Goal: Transaction & Acquisition: Purchase product/service

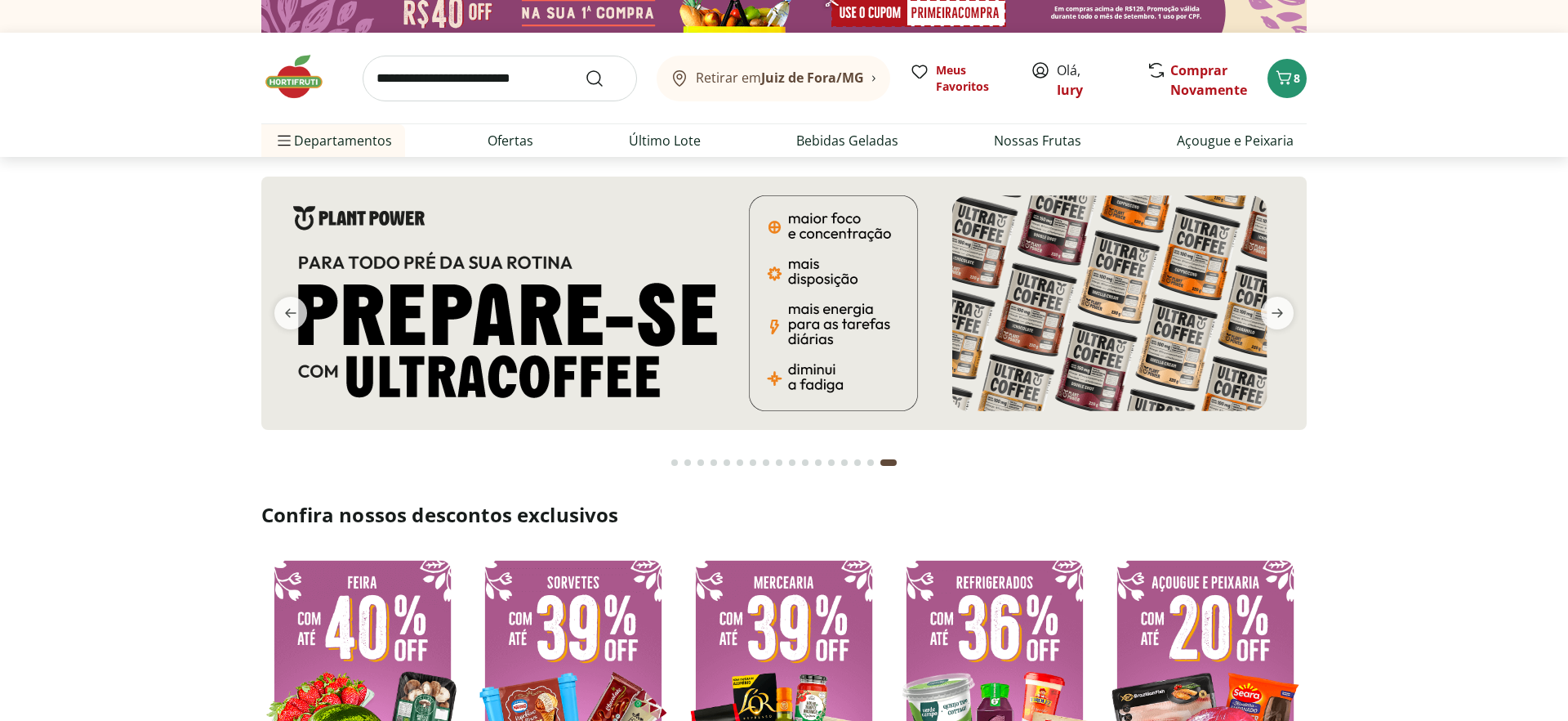
scroll to position [8, 0]
click at [292, 93] on img at bounding box center [302, 76] width 82 height 49
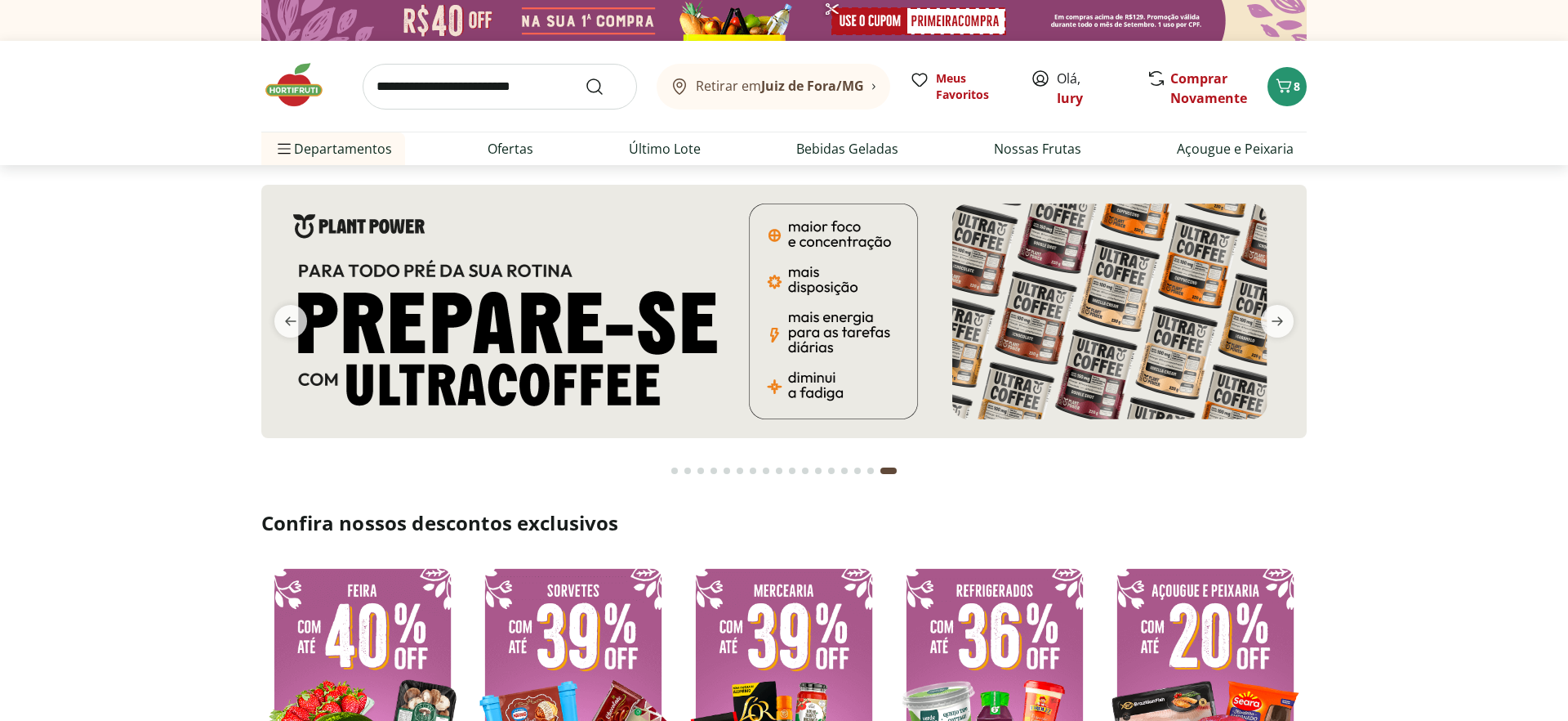
scroll to position [177, 0]
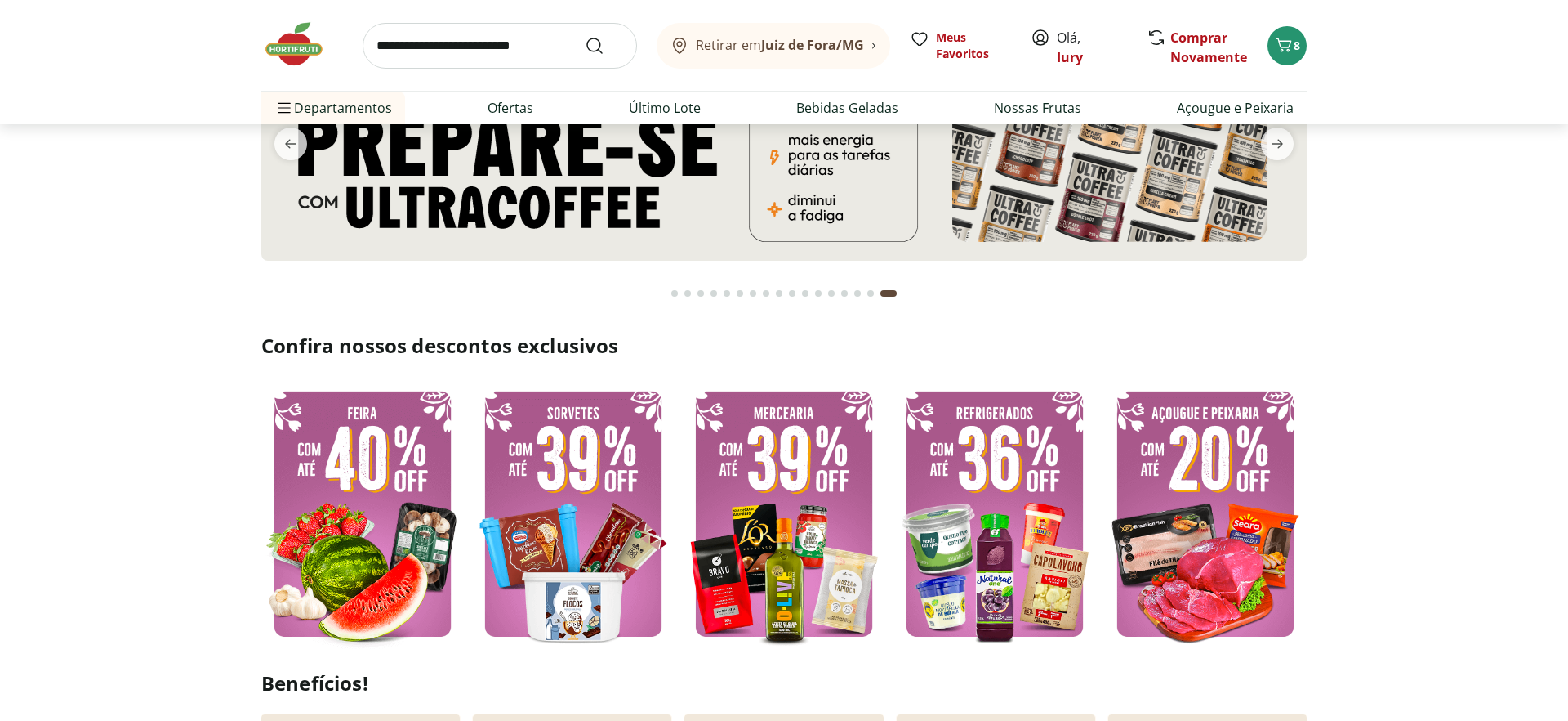
click at [1182, 442] on img at bounding box center [1205, 514] width 203 height 270
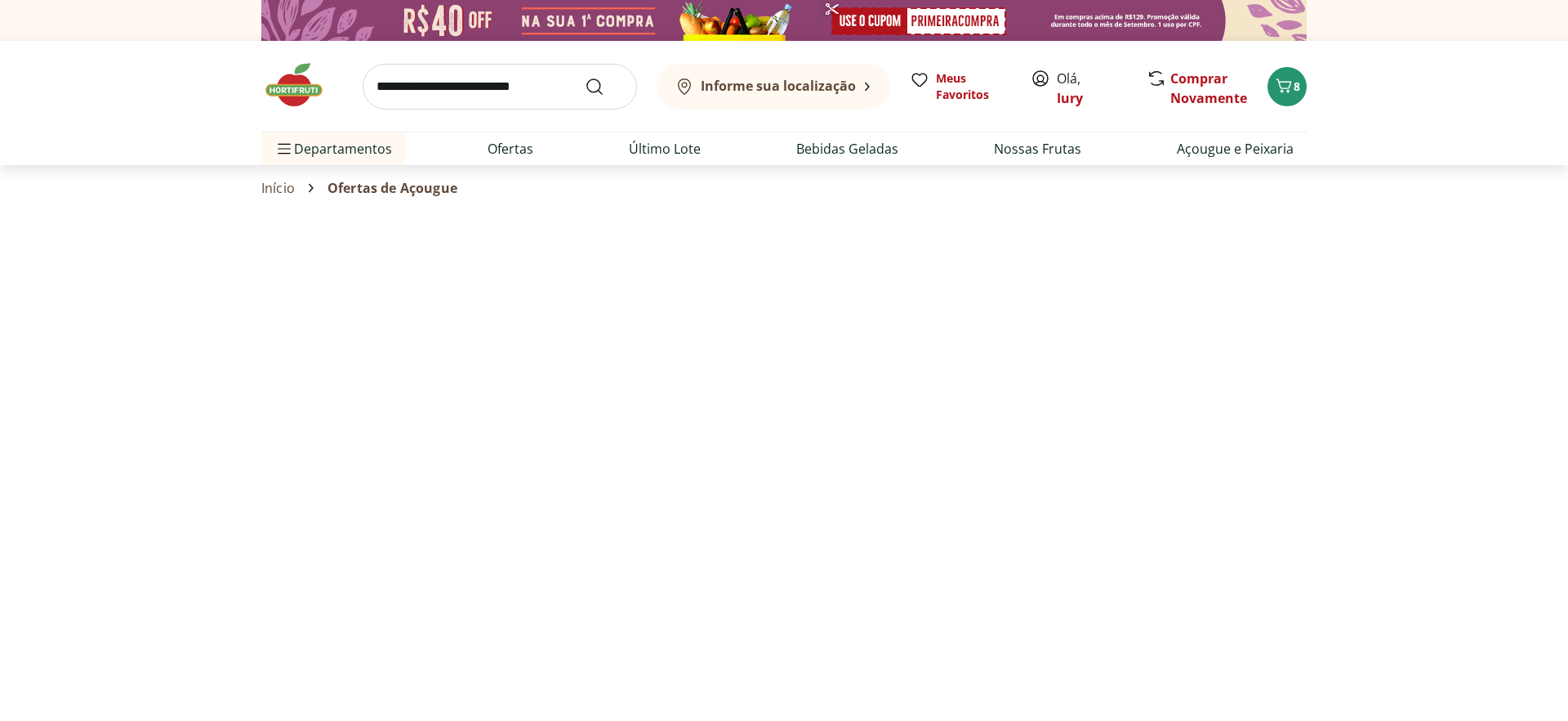
select select "**********"
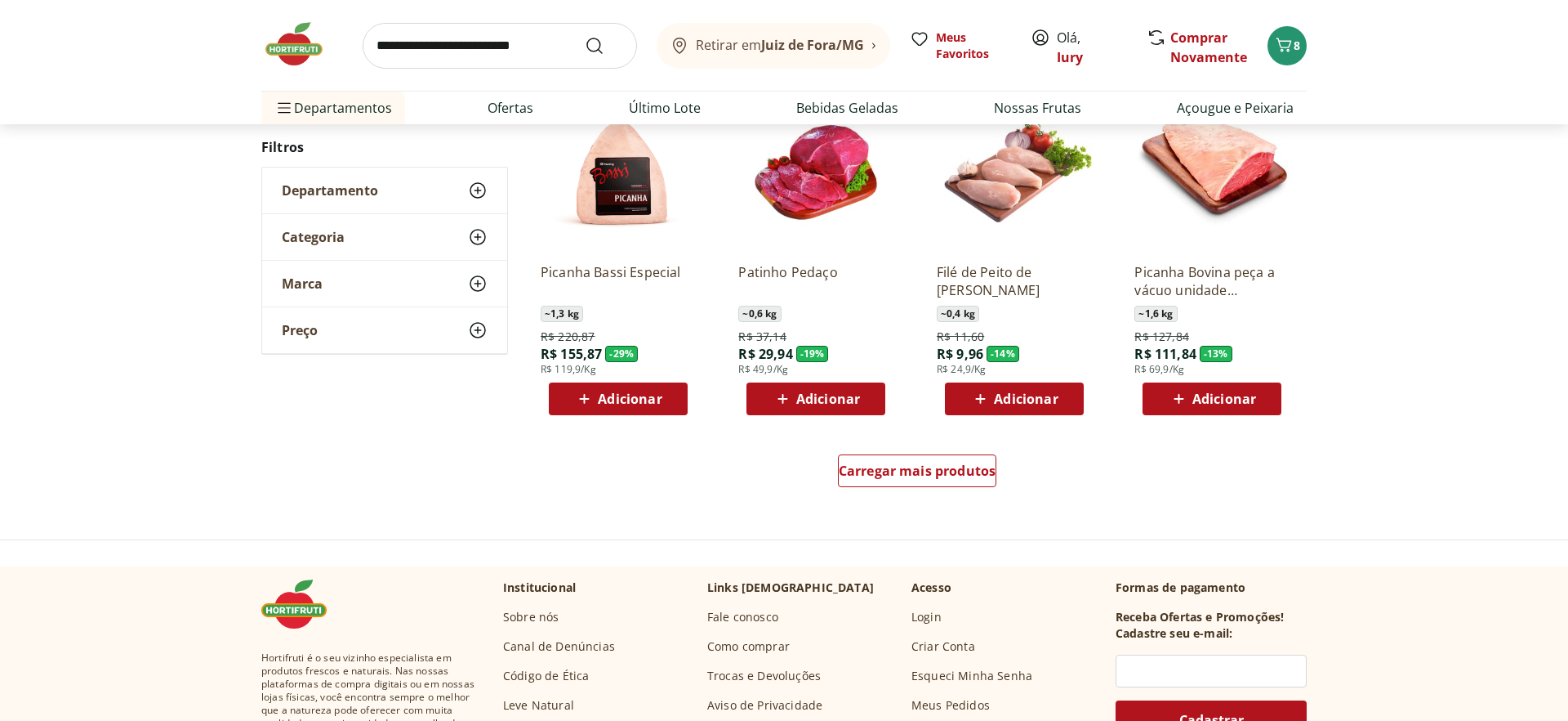
scroll to position [929, 0]
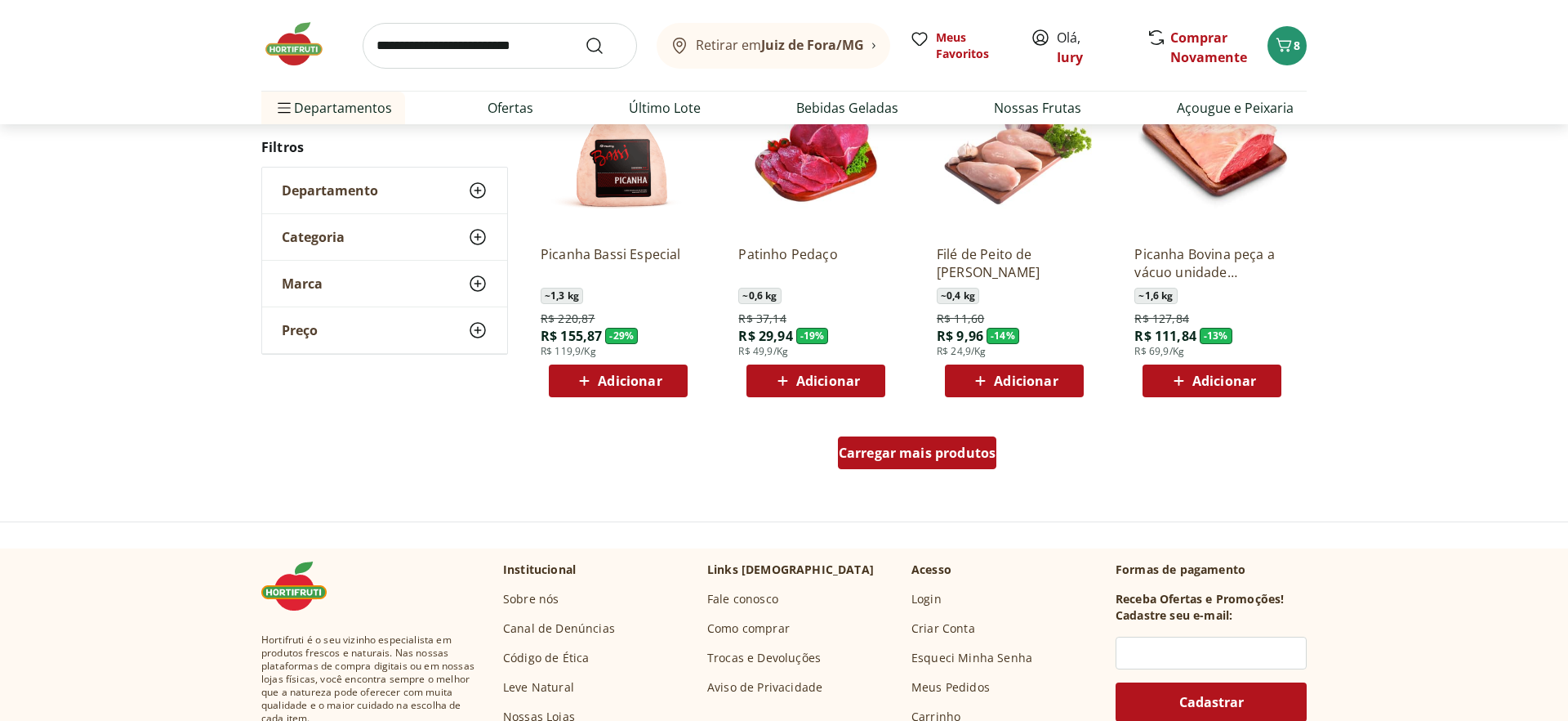
click at [884, 459] on span "Carregar mais produtos" at bounding box center [918, 452] width 157 height 13
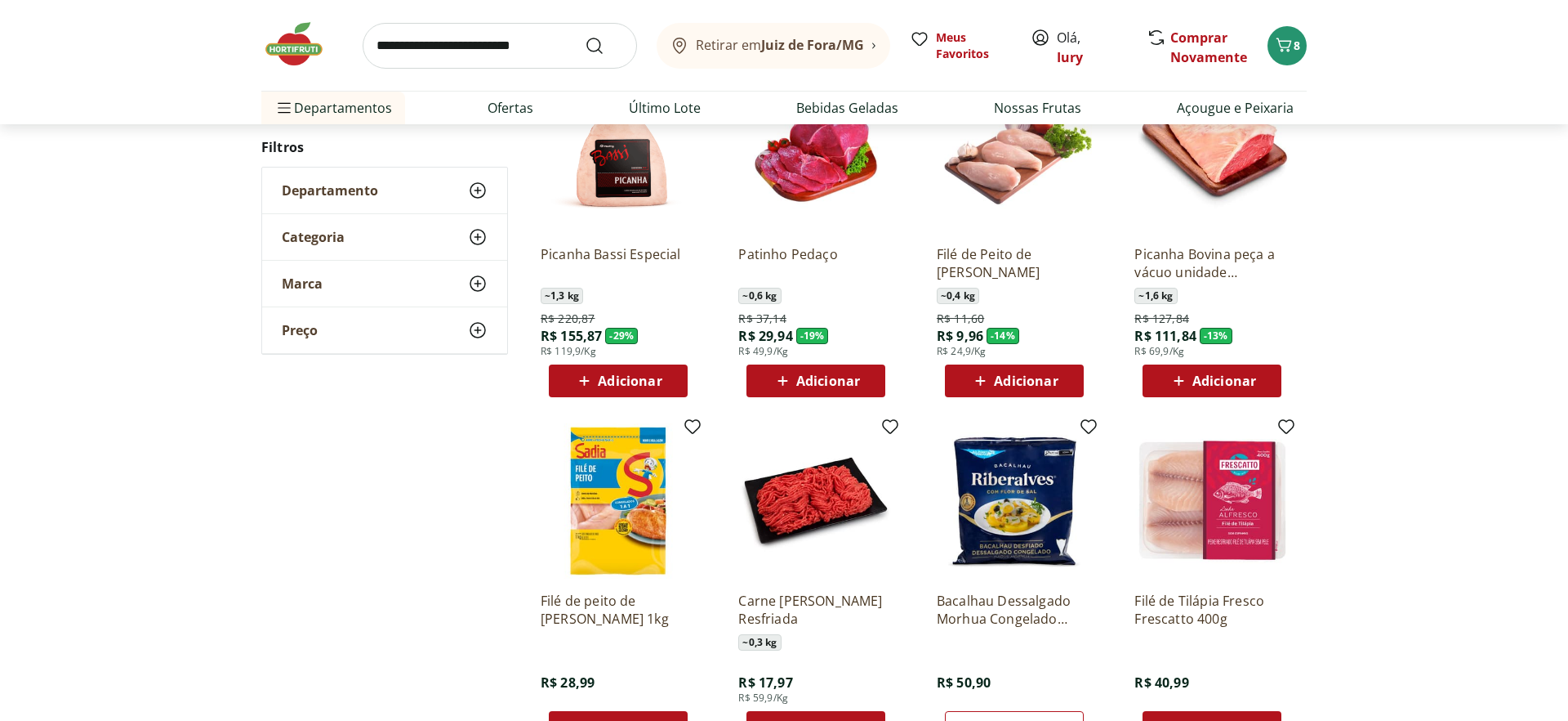
type input "*"
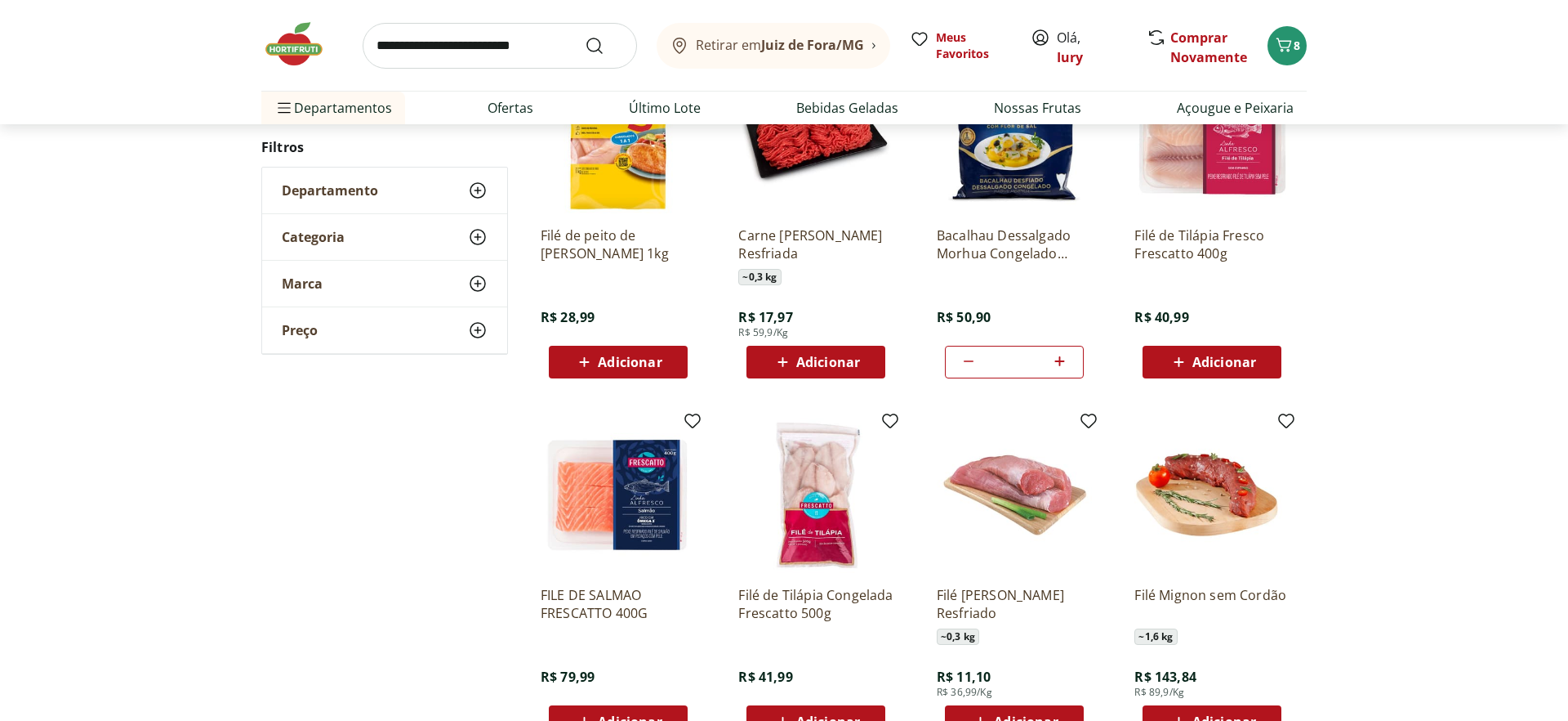
scroll to position [1307, 0]
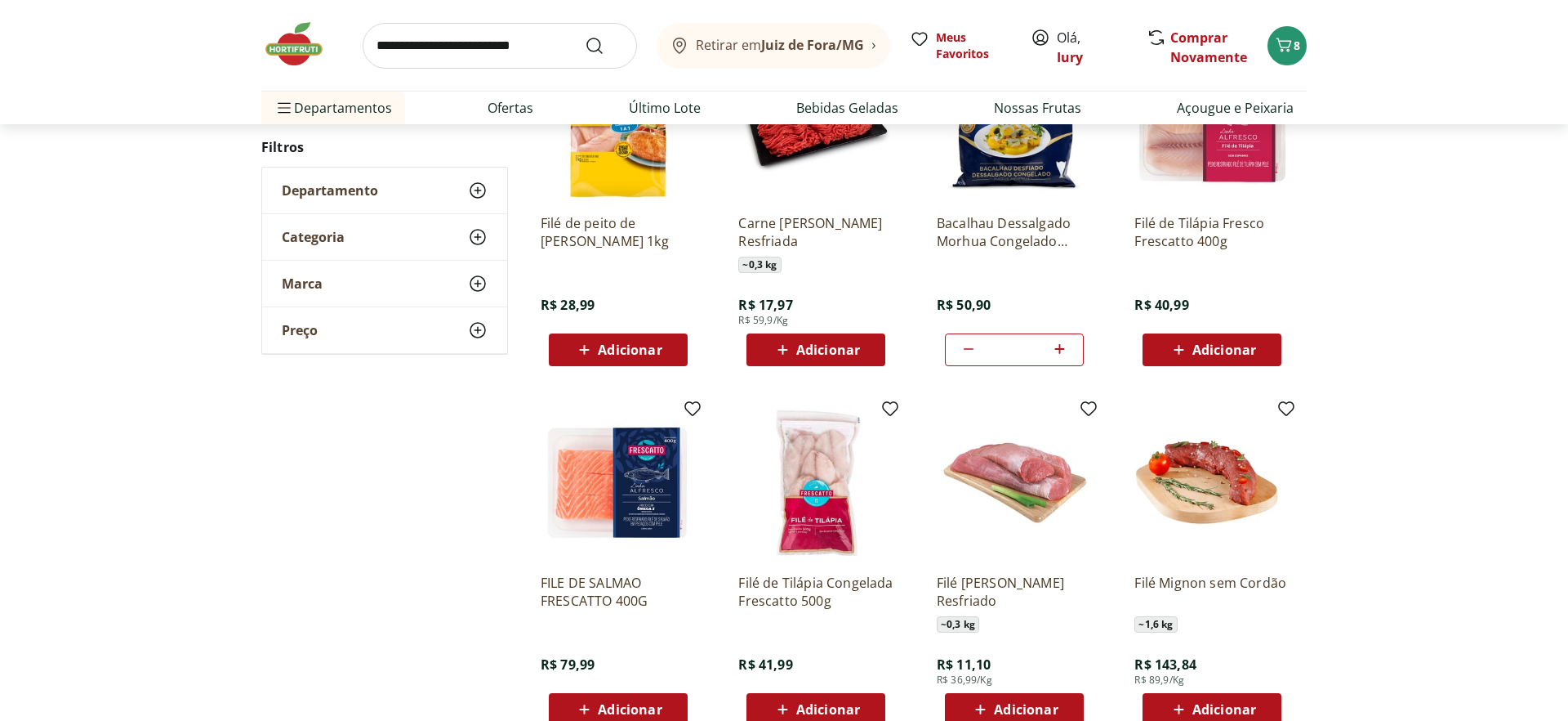
click at [596, 350] on span "Adicionar" at bounding box center [618, 350] width 88 height 20
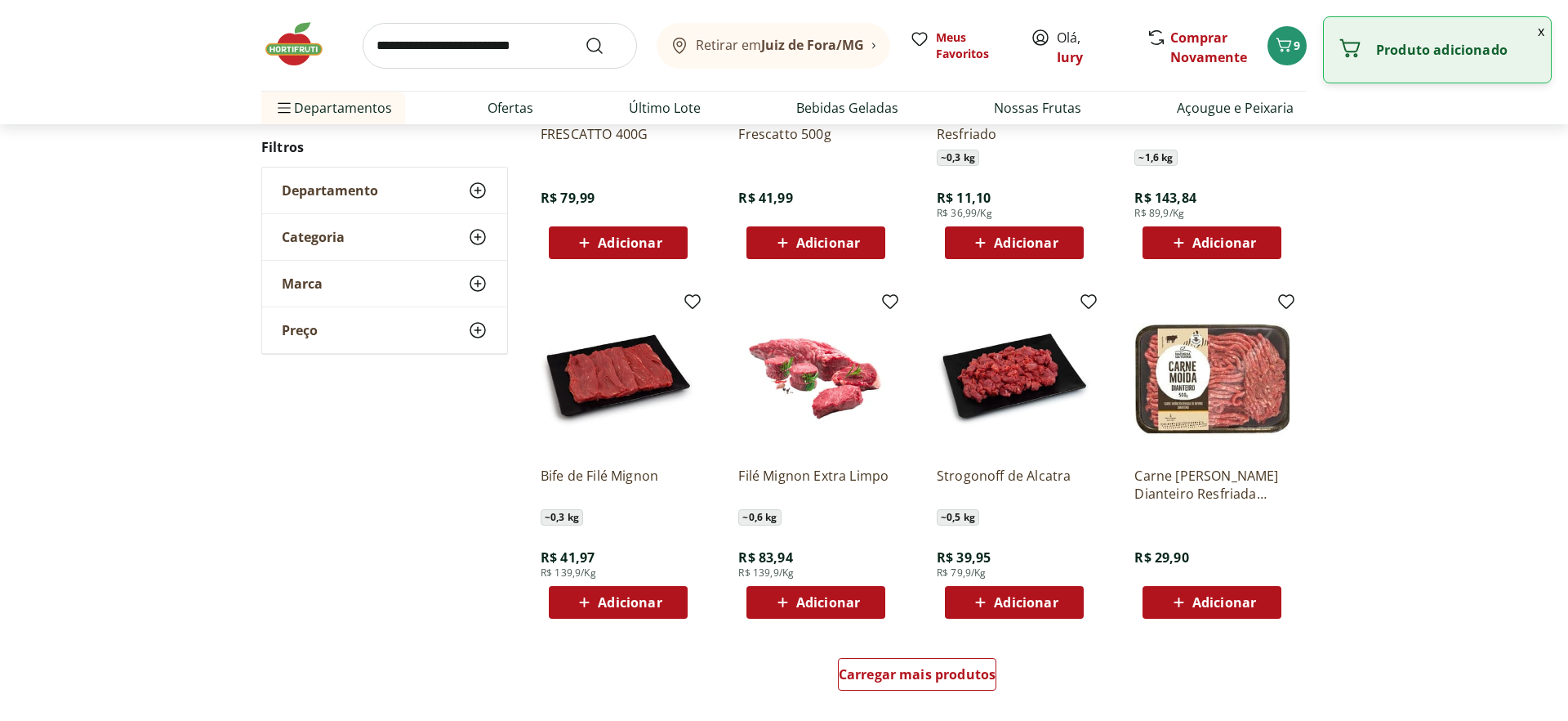
scroll to position [1883, 0]
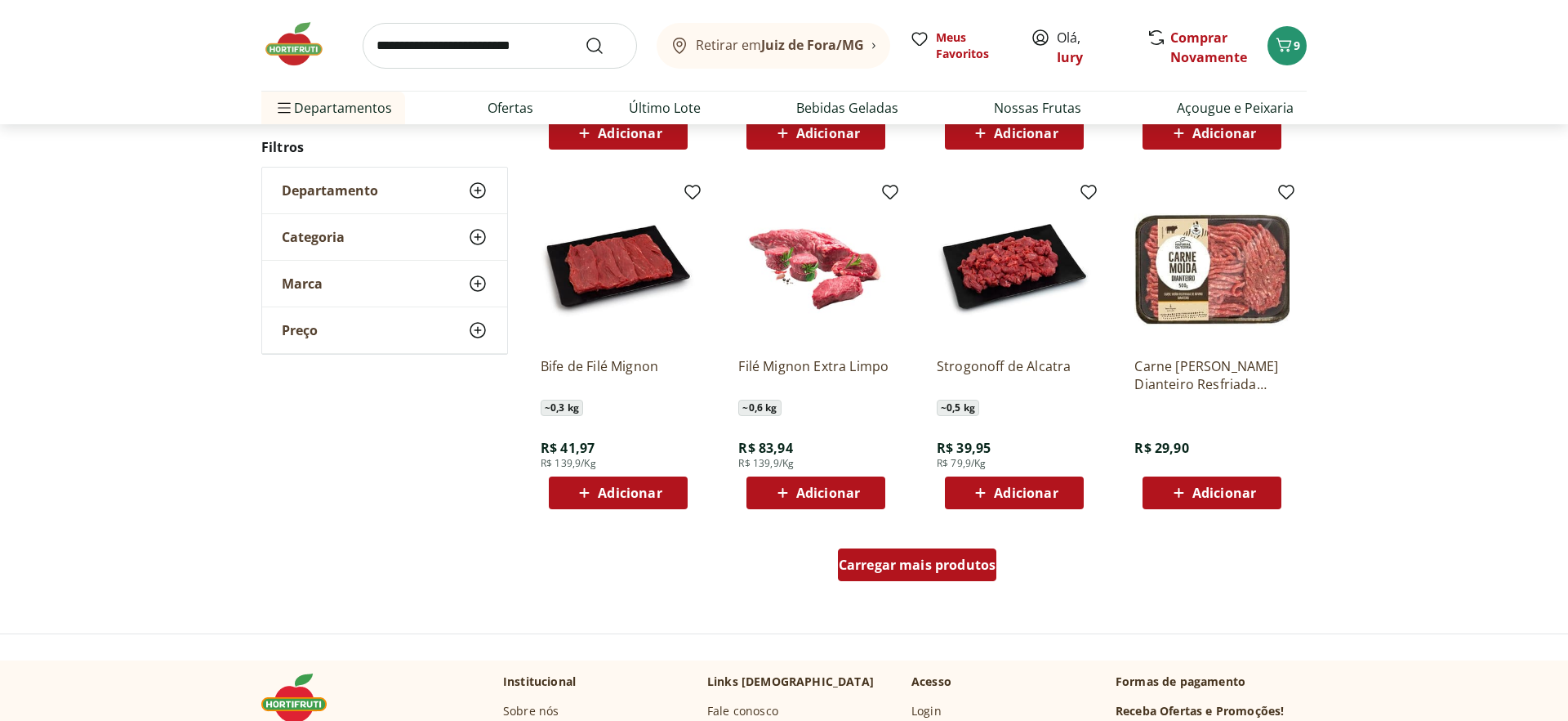
click at [912, 569] on span "Carregar mais produtos" at bounding box center [918, 564] width 157 height 13
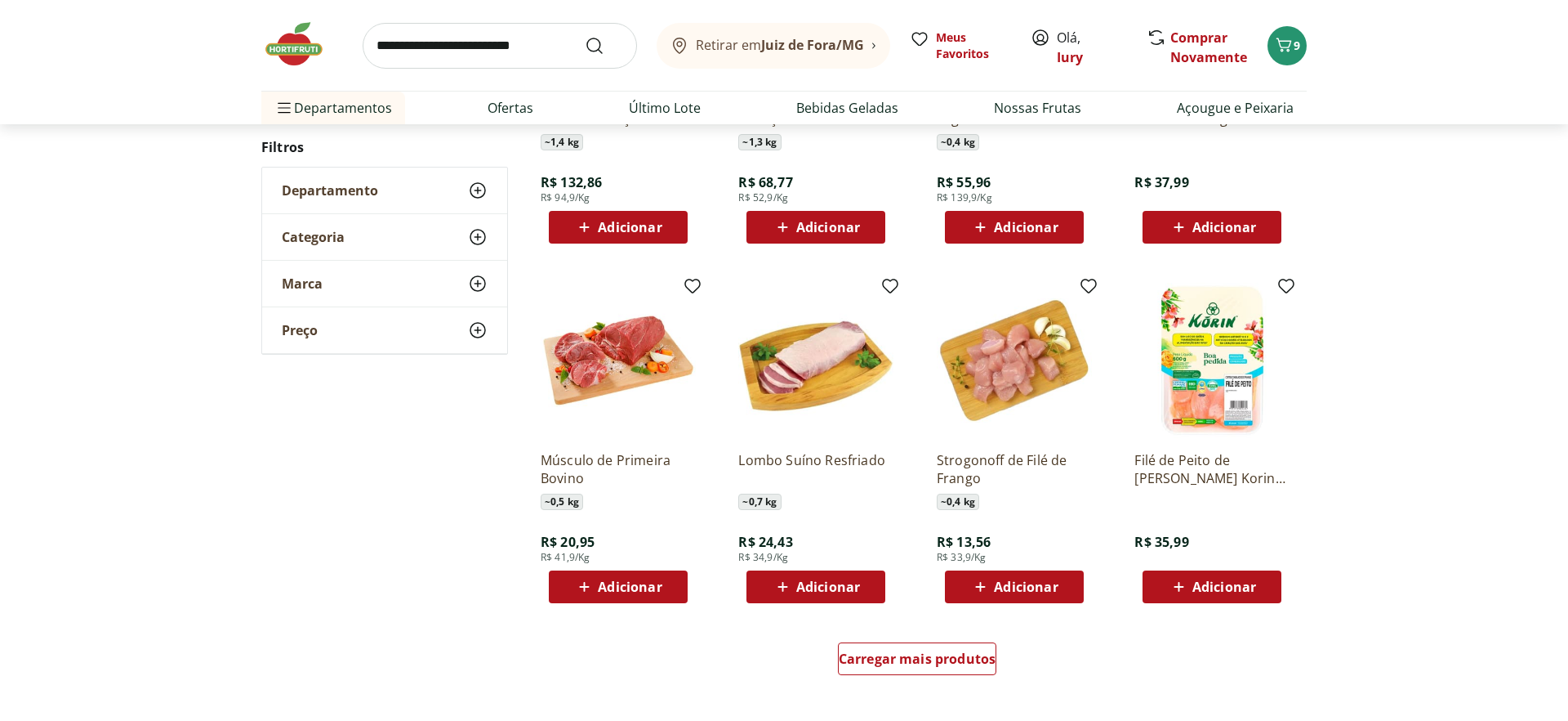
scroll to position [2894, 0]
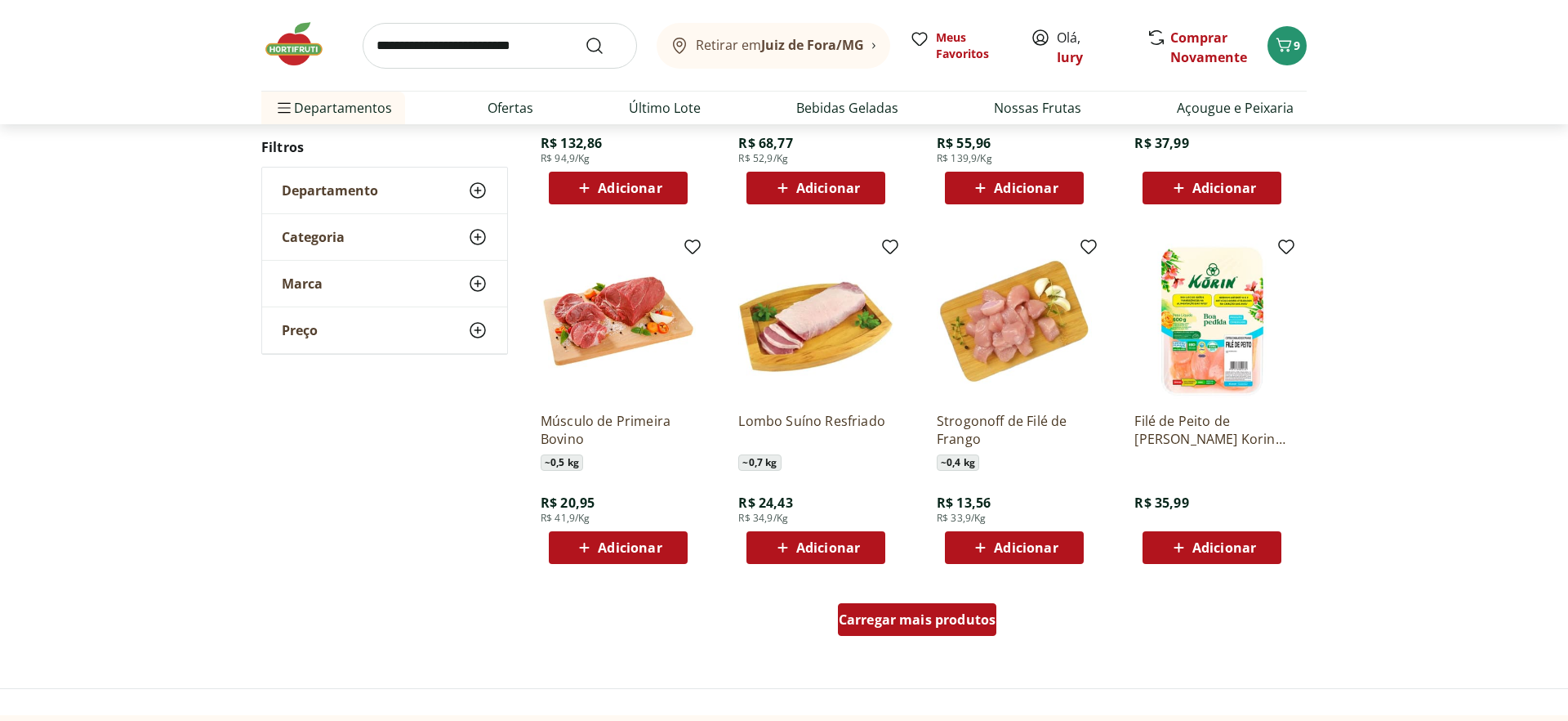
click at [961, 631] on div "Carregar mais produtos" at bounding box center [918, 619] width 159 height 32
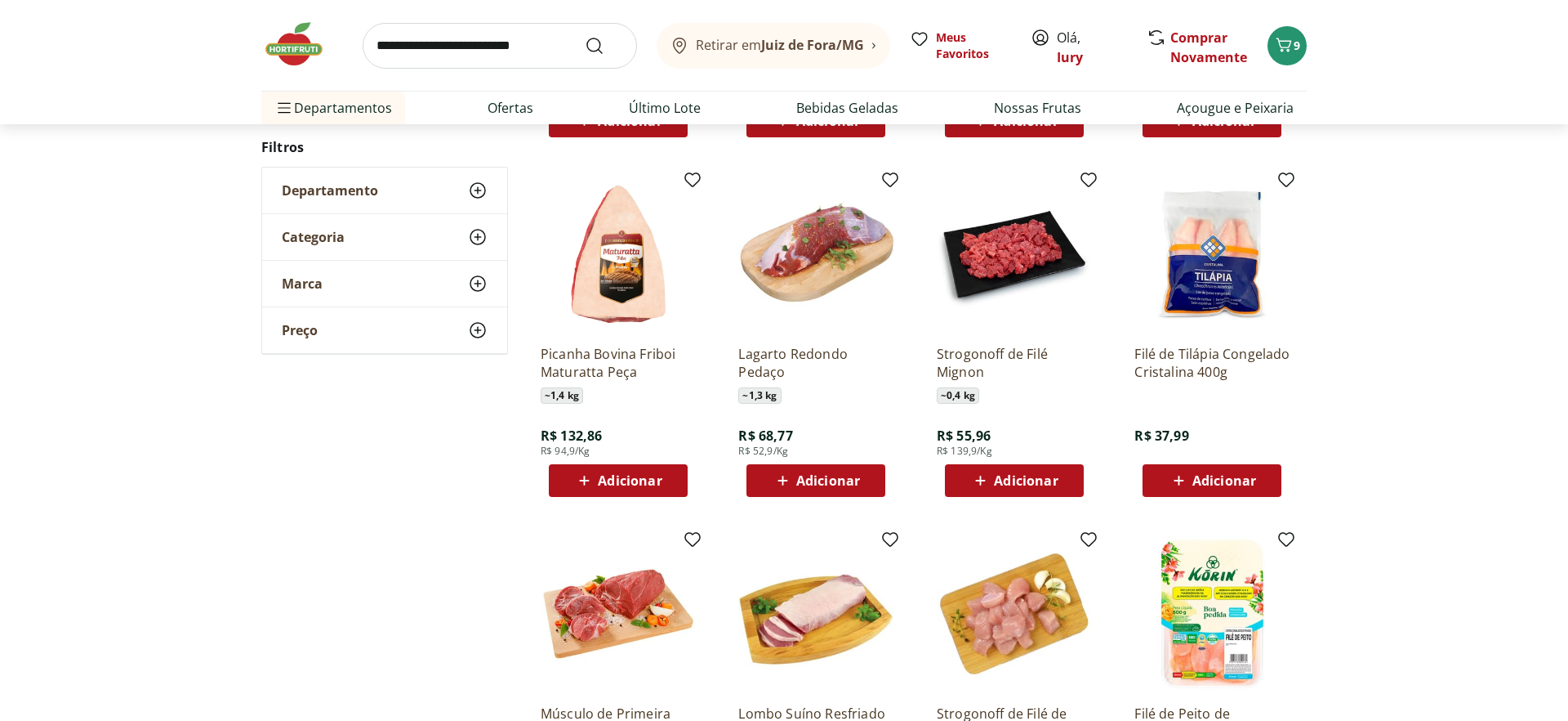
scroll to position [2532, 0]
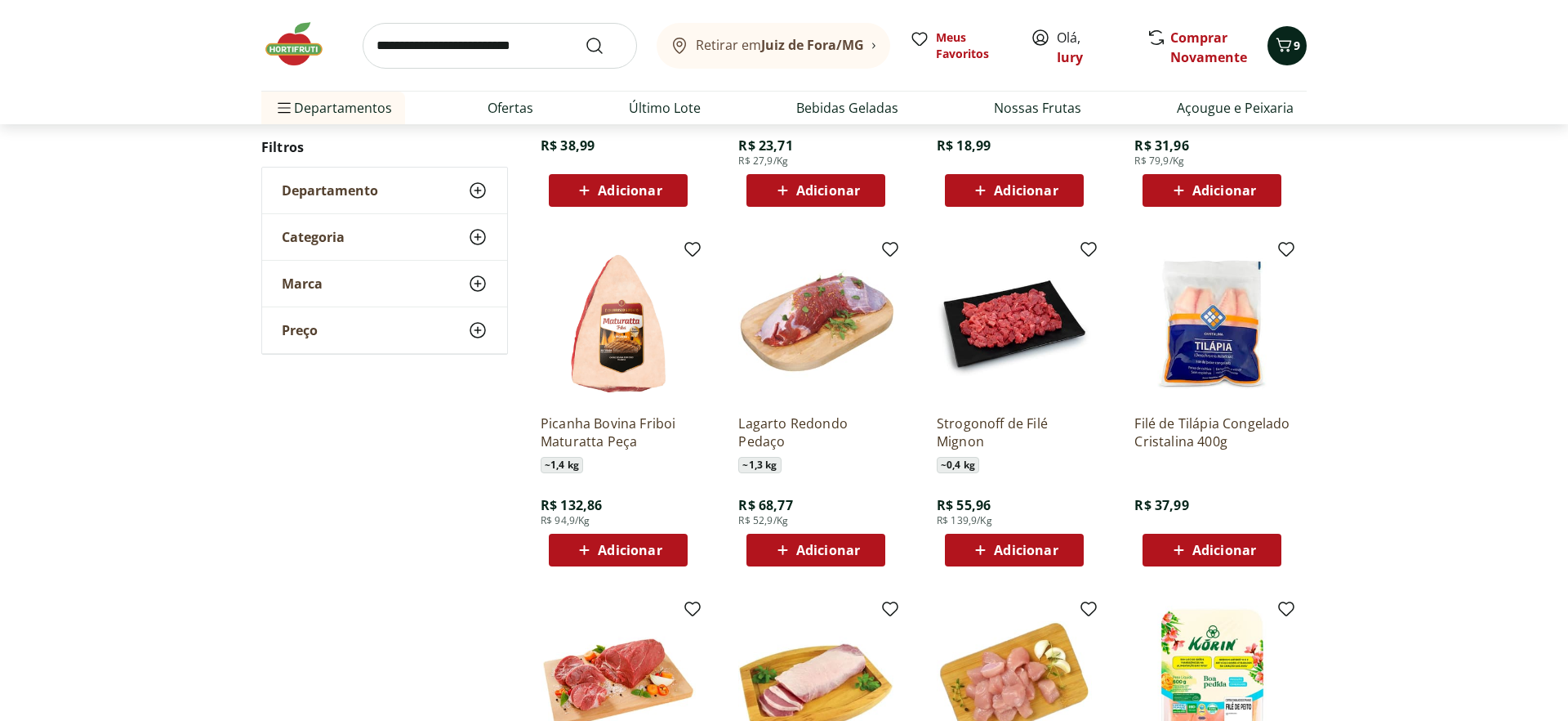
click at [1306, 44] on button "9" at bounding box center [1286, 46] width 39 height 39
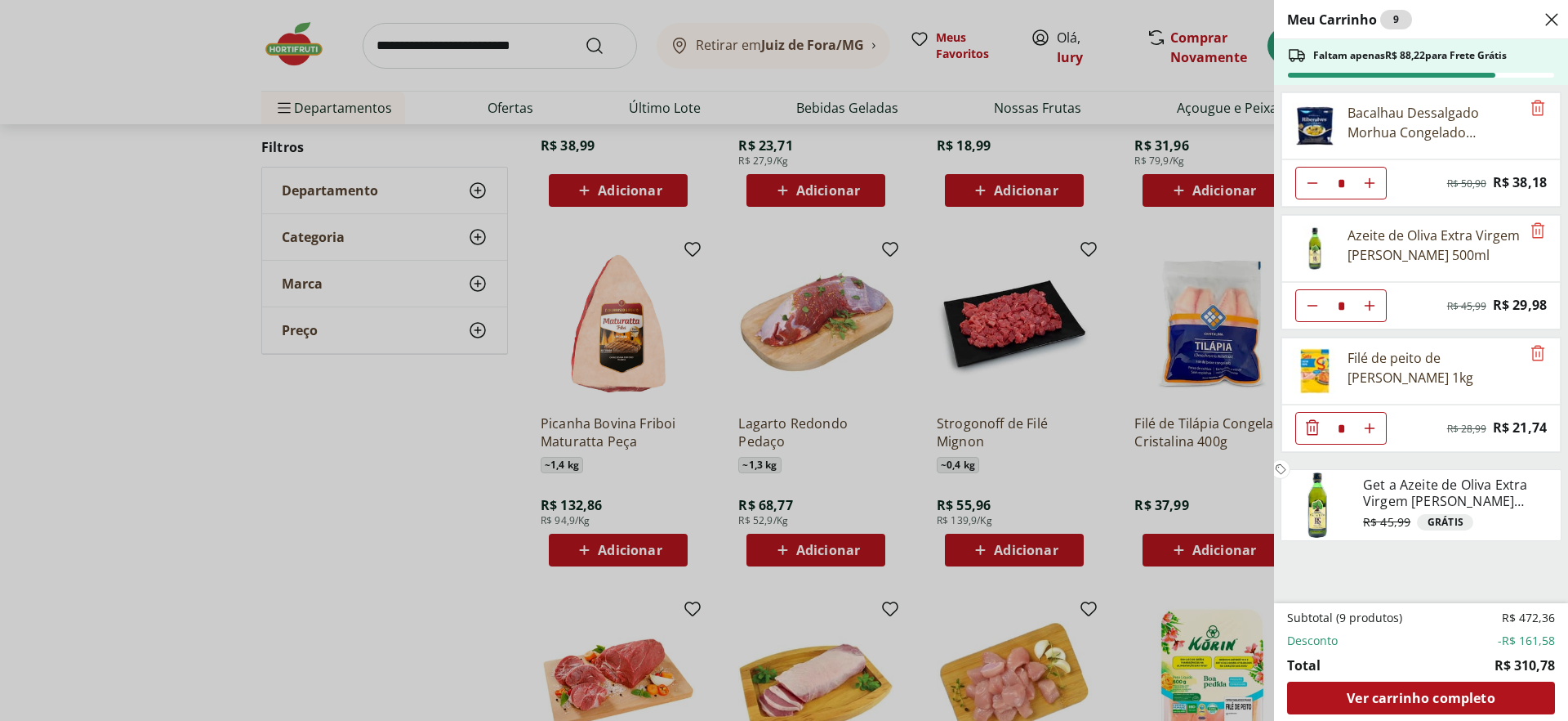
click at [377, 578] on div "Meu Carrinho 9 Faltam apenas R$ 88,22 para Frete Grátis Bacalhau Dessalgado Mor…" at bounding box center [784, 360] width 1568 height 721
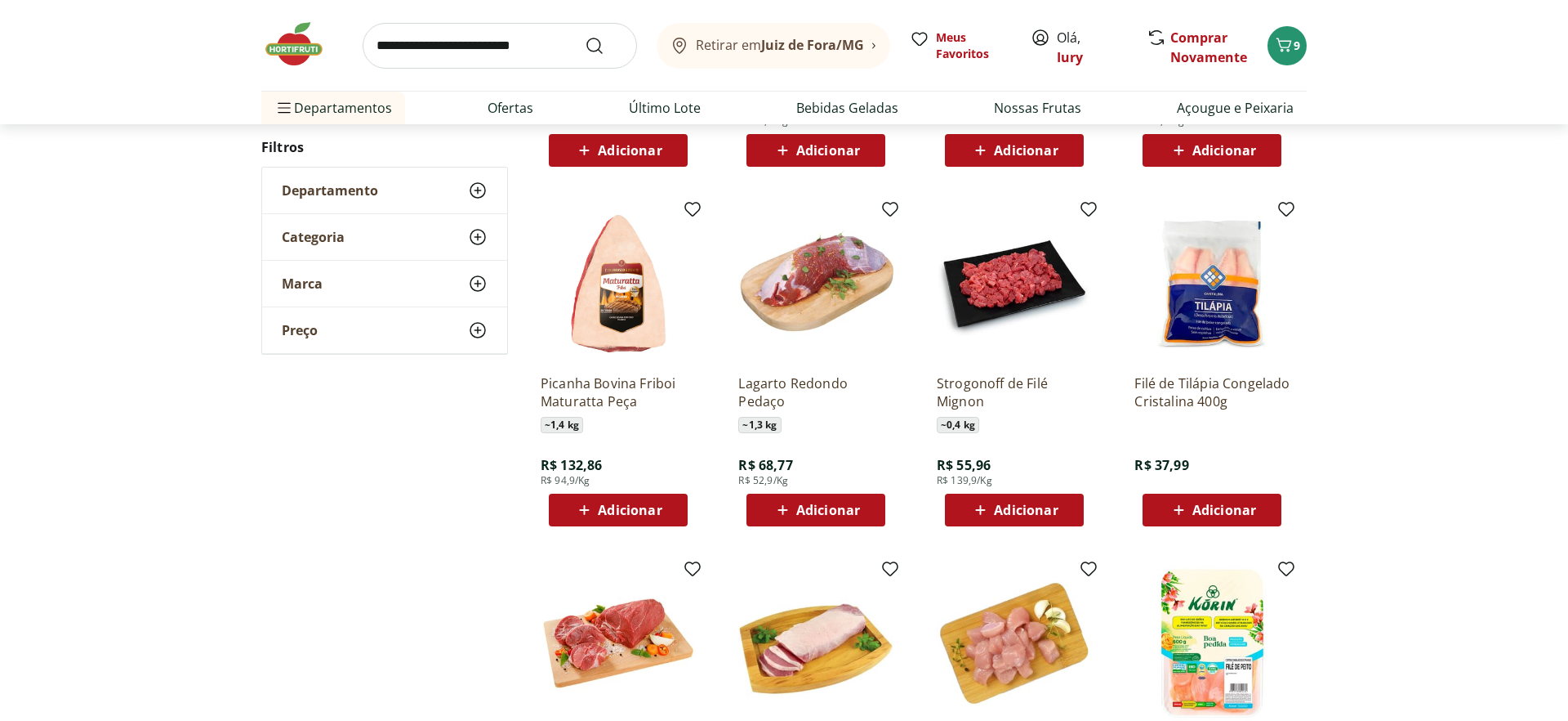
scroll to position [2997, 0]
